Goal: Task Accomplishment & Management: Manage account settings

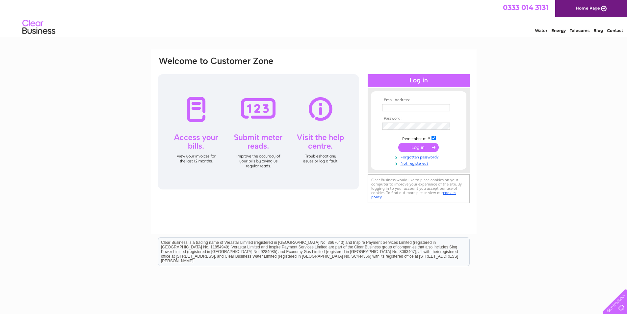
type input "[EMAIL_ADDRESS][DOMAIN_NAME]"
click at [419, 147] on input "submit" at bounding box center [418, 147] width 40 height 9
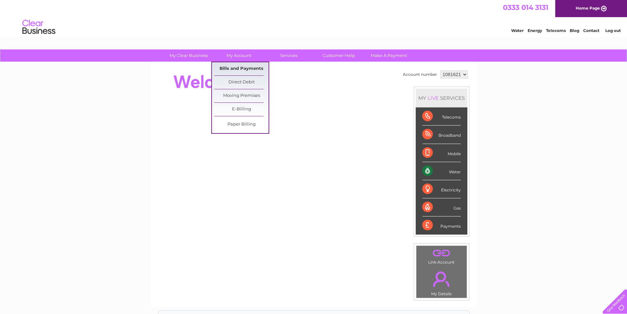
click at [238, 68] on link "Bills and Payments" at bounding box center [241, 68] width 54 height 13
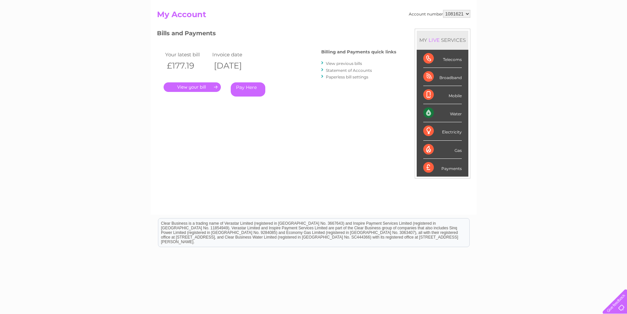
scroll to position [66, 0]
click at [202, 85] on link "." at bounding box center [192, 87] width 57 height 10
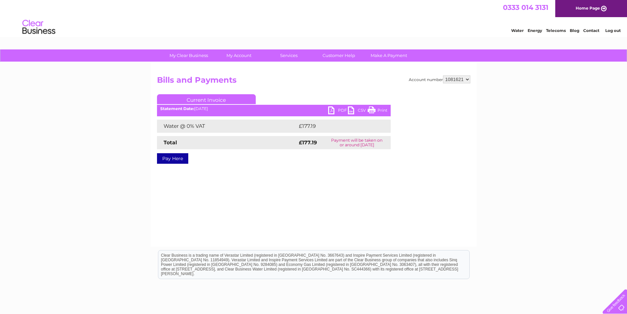
click at [373, 109] on link "Print" at bounding box center [378, 111] width 20 height 10
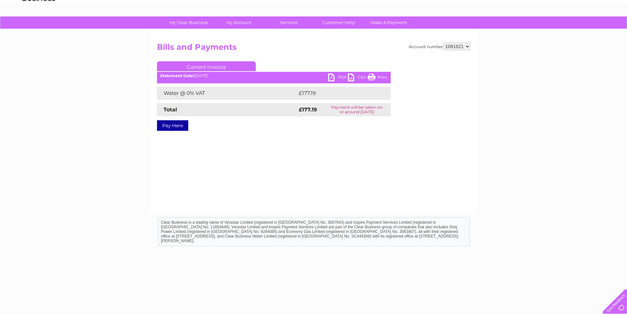
click at [594, 218] on html "Clear Business is a trading name of Verastar Limited (registered in [GEOGRAPHIC…" at bounding box center [313, 235] width 627 height 42
click at [594, 128] on div "My Clear Business Login Details My Details My Preferences Link Account My Accou…" at bounding box center [313, 171] width 627 height 310
